Goal: Task Accomplishment & Management: Manage account settings

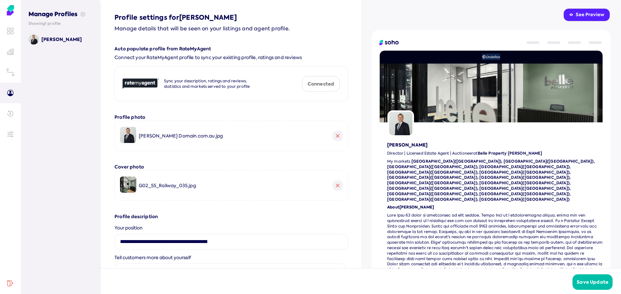
scroll to position [26, 0]
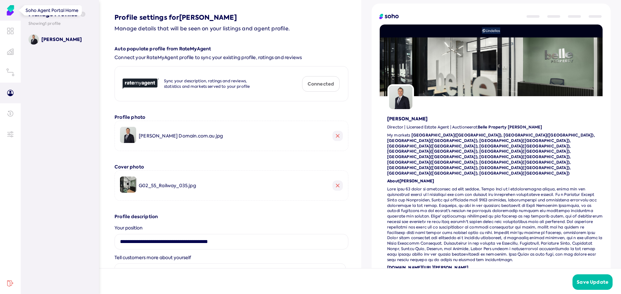
click at [9, 8] on img at bounding box center [10, 10] width 10 height 10
type input "*******"
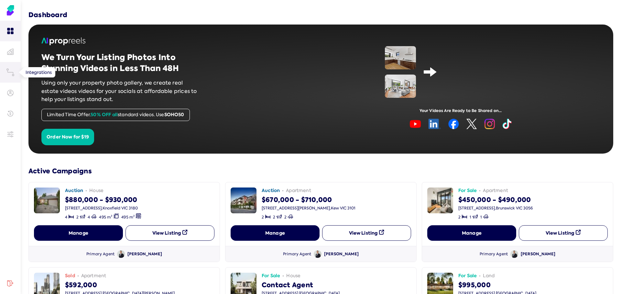
click at [11, 74] on icon at bounding box center [10, 73] width 8 height 8
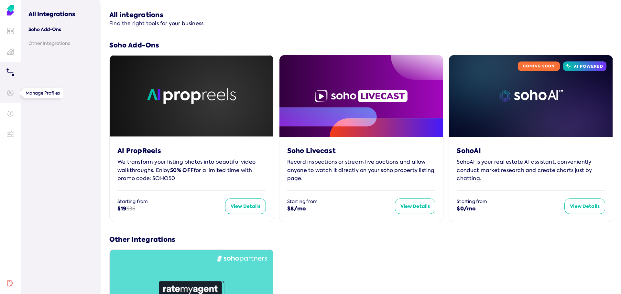
click at [12, 93] on icon at bounding box center [10, 93] width 6 height 6
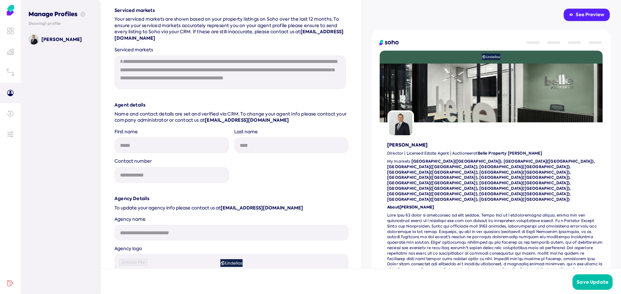
scroll to position [546, 0]
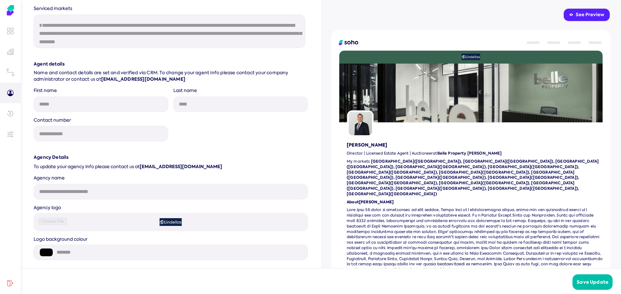
scroll to position [540, 0]
